Goal: Task Accomplishment & Management: Manage account settings

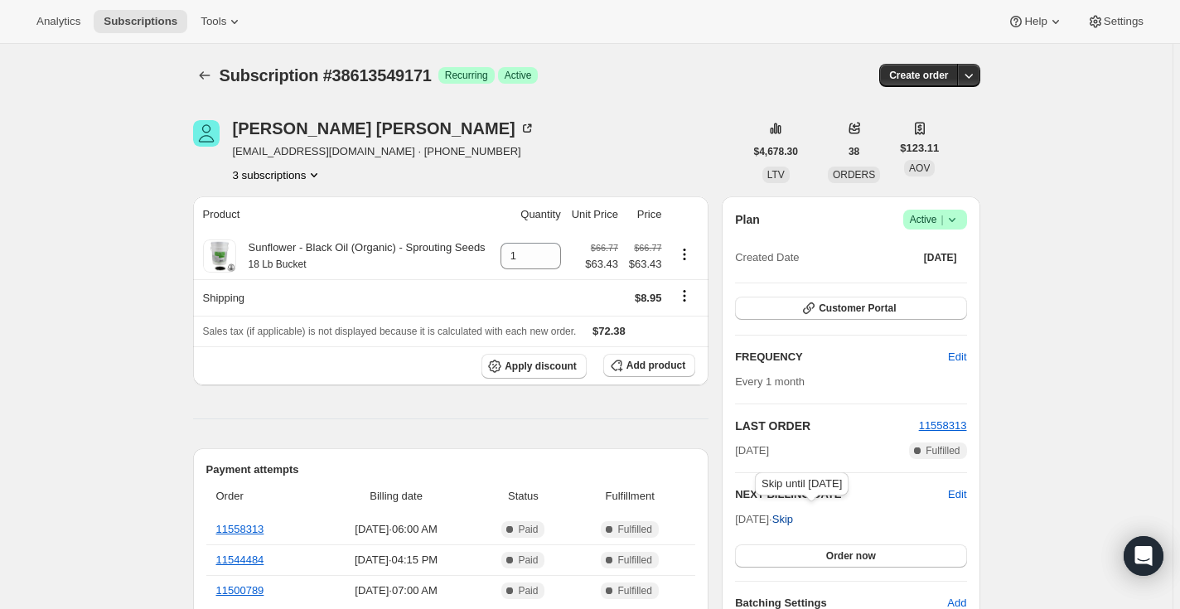
click at [793, 521] on span "Skip" at bounding box center [783, 519] width 21 height 17
click at [529, 80] on span "Active" at bounding box center [518, 75] width 27 height 13
click at [517, 82] on span "Success Active" at bounding box center [518, 75] width 41 height 17
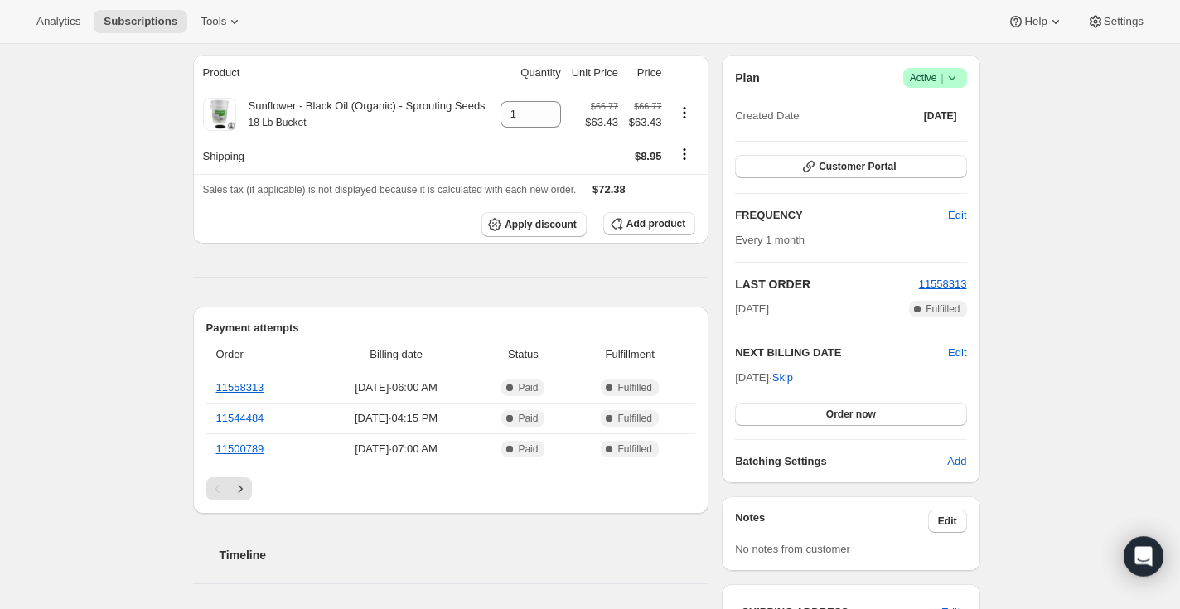
scroll to position [169, 0]
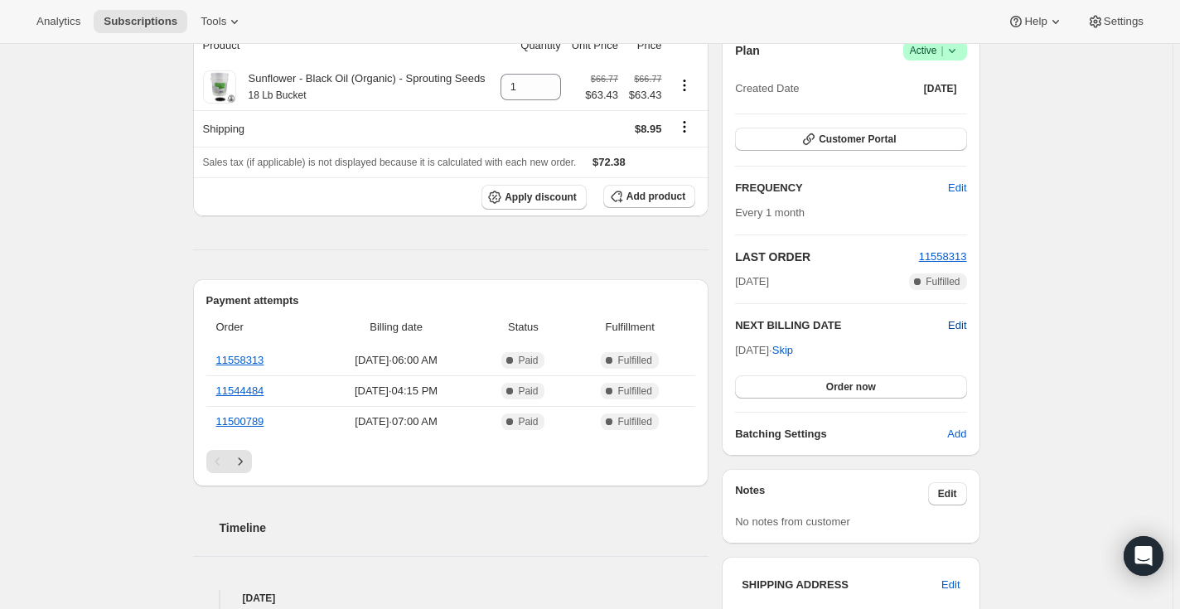
click at [962, 325] on span "Edit" at bounding box center [957, 326] width 18 height 17
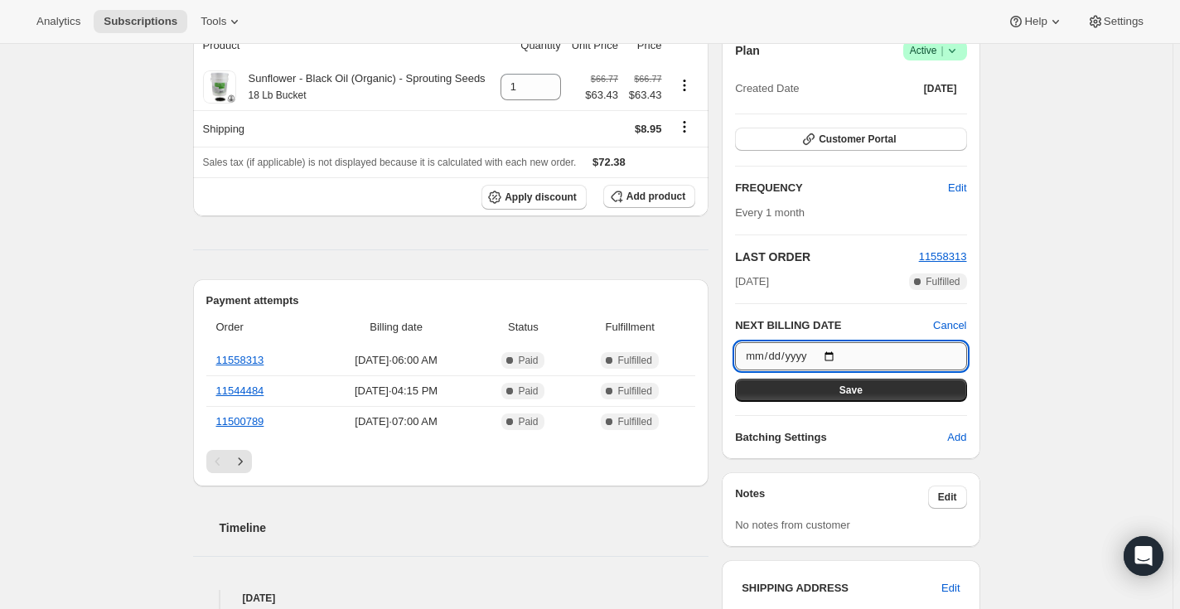
click at [923, 354] on input "[DATE]" at bounding box center [850, 356] width 231 height 28
click at [953, 352] on input "[DATE]" at bounding box center [850, 356] width 231 height 28
type input "[DATE]"
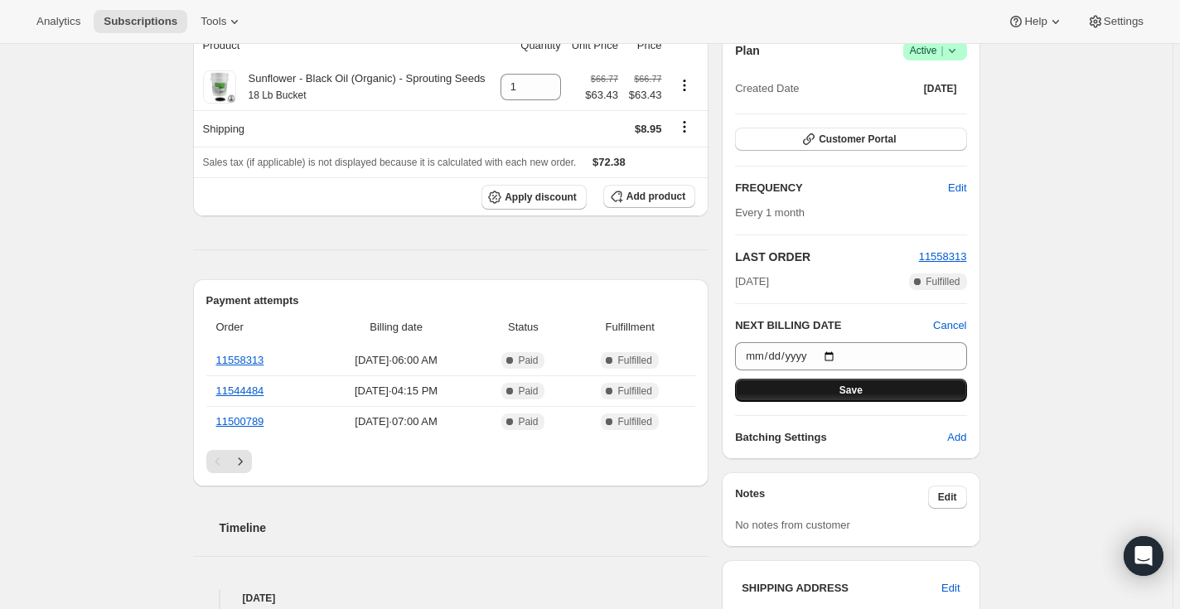
click at [852, 385] on span "Save" at bounding box center [851, 390] width 23 height 13
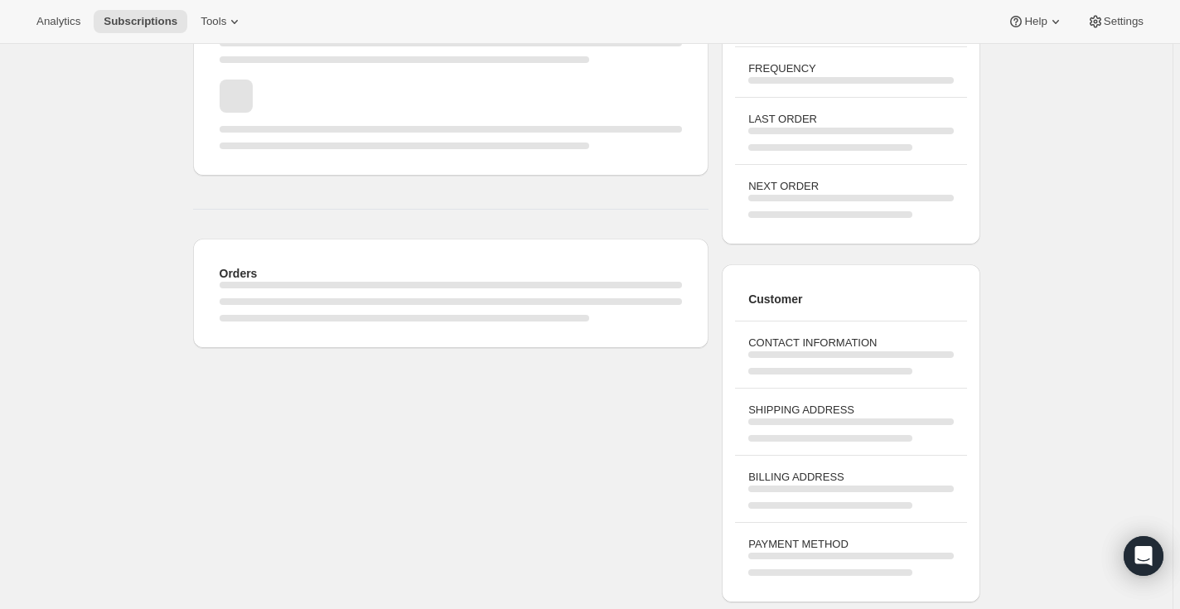
scroll to position [140, 0]
